Goal: Information Seeking & Learning: Check status

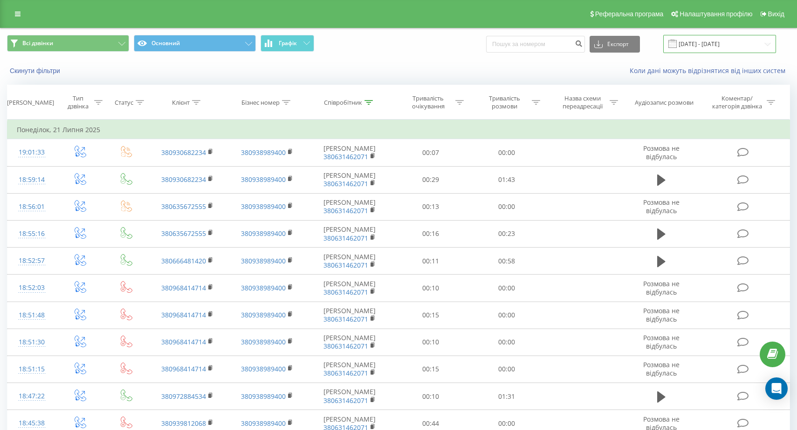
click at [762, 41] on input "21.07.2025 - 21.07.2025" at bounding box center [719, 44] width 113 height 18
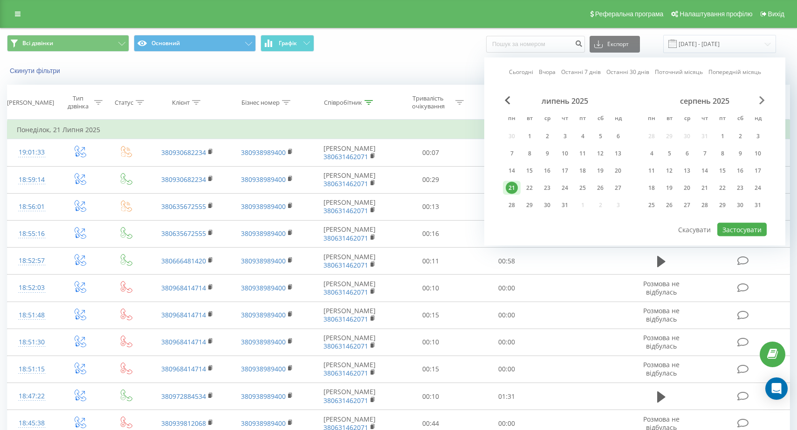
click at [763, 99] on span "Next Month" at bounding box center [762, 100] width 6 height 8
click at [670, 189] on div "23" at bounding box center [669, 188] width 12 height 12
click at [726, 226] on button "Застосувати" at bounding box center [741, 230] width 49 height 14
type input "[DATE] - [DATE]"
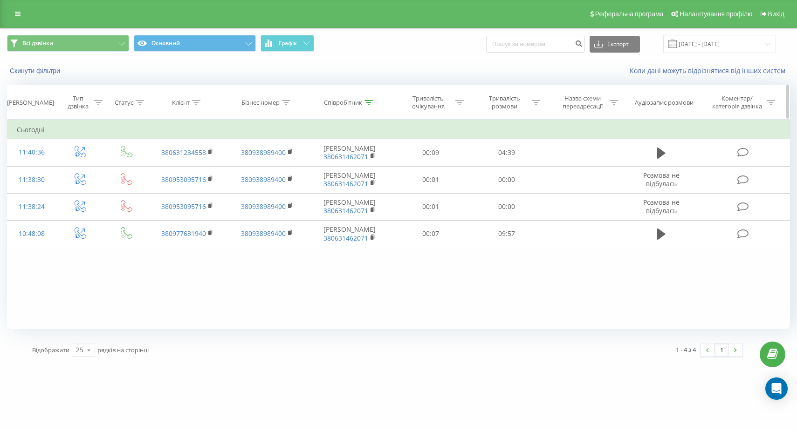
click at [358, 105] on div "Співробітник" at bounding box center [343, 103] width 38 height 8
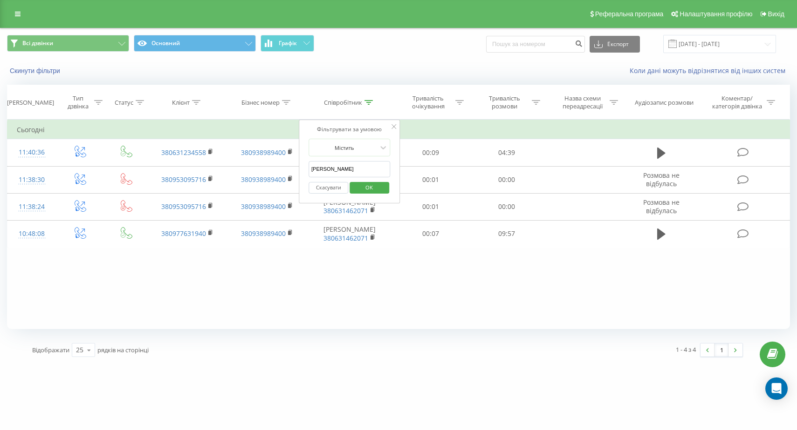
click at [365, 185] on span "OK" at bounding box center [369, 187] width 26 height 14
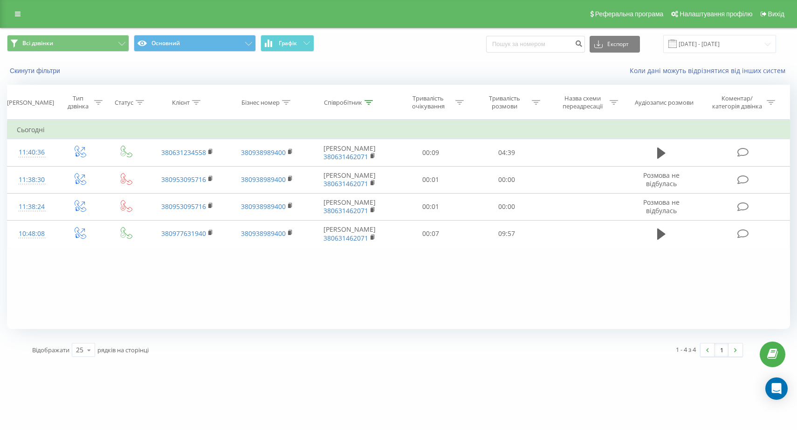
click at [283, 53] on span "Всі дзвінки Основний Графік" at bounding box center [199, 44] width 384 height 18
click at [286, 45] on span "Графік" at bounding box center [288, 43] width 18 height 7
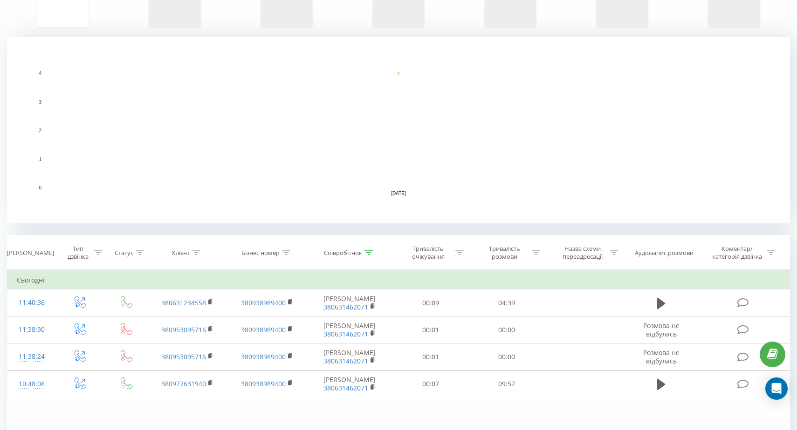
scroll to position [172, 0]
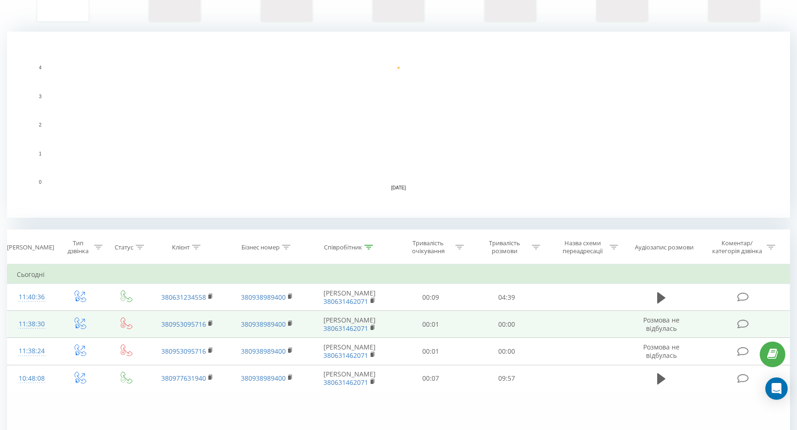
click at [287, 323] on td "380938989400" at bounding box center [266, 324] width 79 height 27
click at [289, 325] on rect at bounding box center [289, 324] width 3 height 4
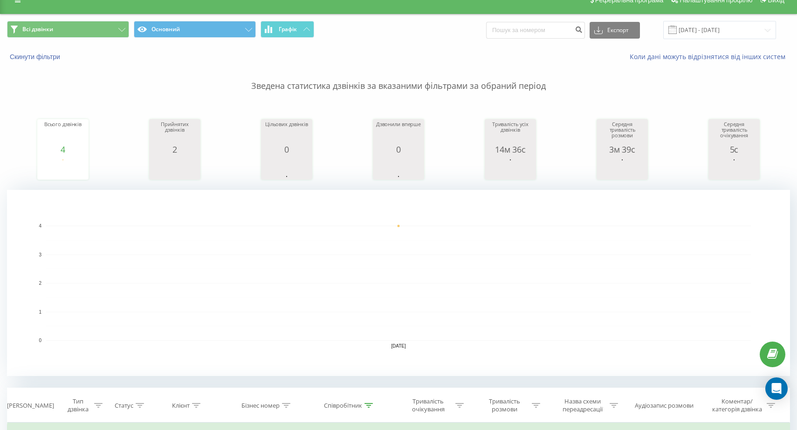
scroll to position [0, 0]
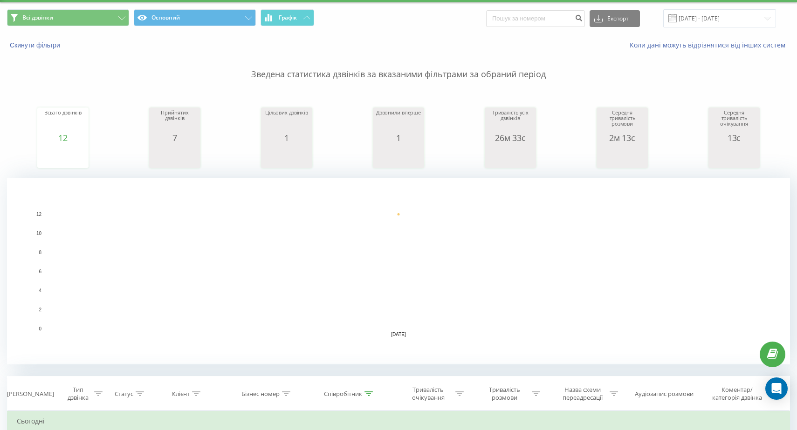
scroll to position [28, 0]
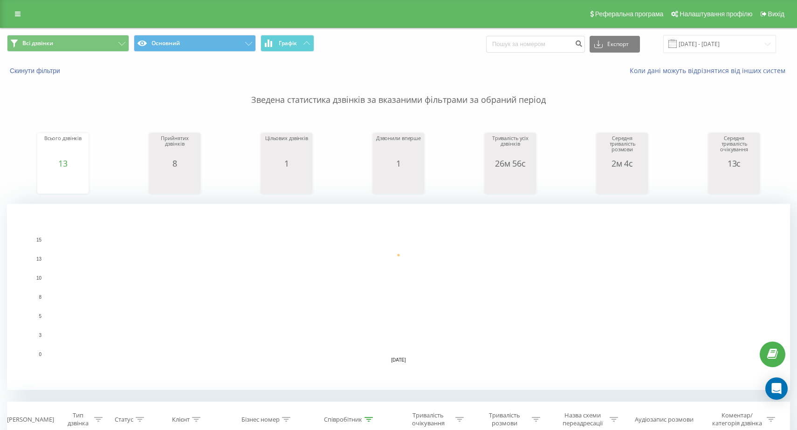
scroll to position [2, 0]
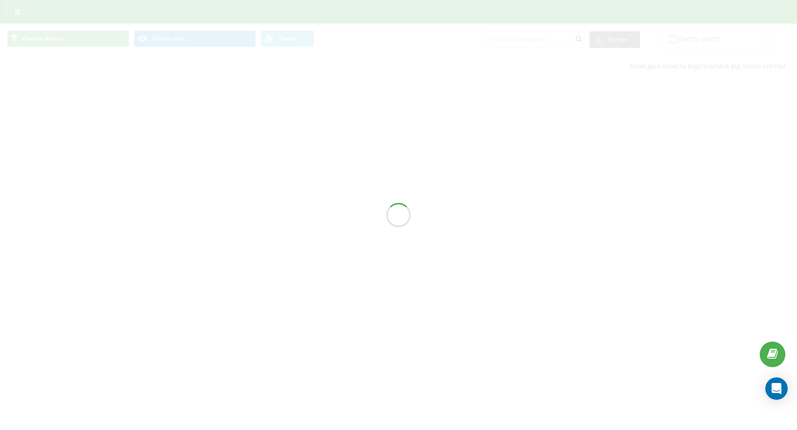
click at [202, 92] on div at bounding box center [398, 215] width 797 height 430
